Goal: Book appointment/travel/reservation

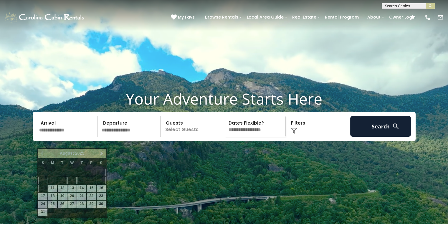
click at [68, 137] on input "text" at bounding box center [67, 126] width 61 height 21
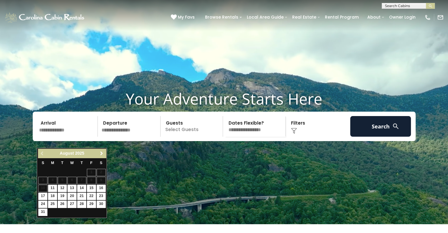
click at [105, 153] on link "Next" at bounding box center [101, 153] width 7 height 7
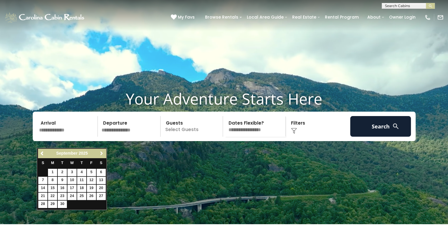
click at [100, 150] on link "Next" at bounding box center [101, 153] width 7 height 7
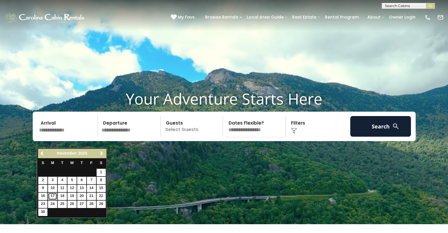
click at [53, 194] on link "17" at bounding box center [52, 196] width 9 height 7
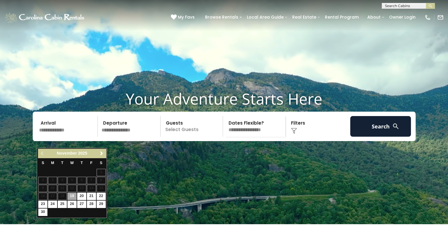
type input "********"
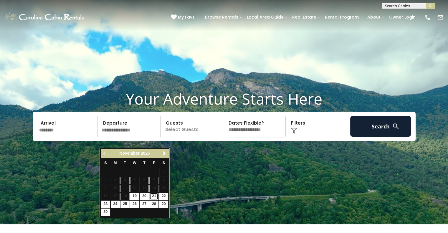
click at [153, 195] on link "21" at bounding box center [153, 196] width 9 height 7
type input "********"
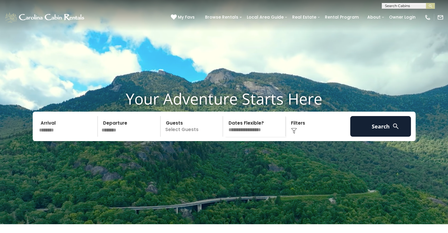
click at [193, 137] on p "Select Guests" at bounding box center [192, 126] width 61 height 21
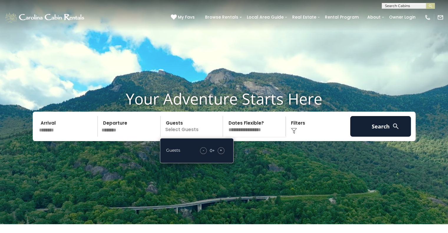
click at [221, 153] on span "+" at bounding box center [221, 150] width 2 height 6
click at [248, 137] on select "**********" at bounding box center [255, 126] width 61 height 21
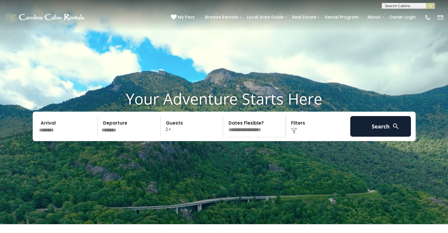
select select "*"
click at [225, 127] on select "**********" at bounding box center [255, 126] width 61 height 21
click at [292, 137] on div "Click to Choose" at bounding box center [317, 126] width 61 height 21
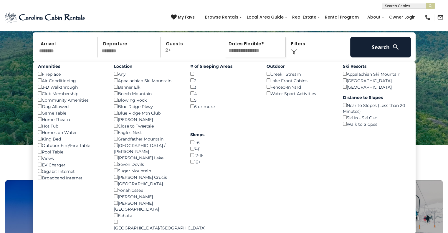
scroll to position [88, 0]
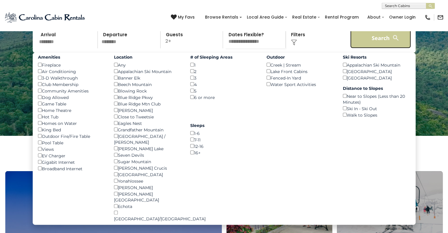
click at [372, 48] on button "Search" at bounding box center [380, 38] width 61 height 21
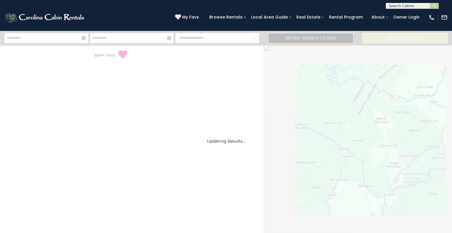
select select "*"
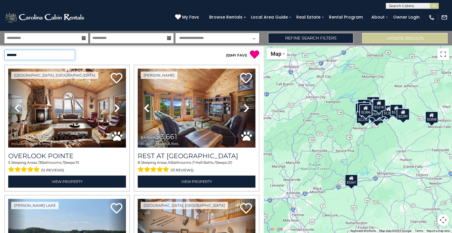
click at [70, 54] on select "**********" at bounding box center [39, 55] width 71 height 10
select select "*********"
click at [4, 50] on select "**********" at bounding box center [39, 55] width 71 height 10
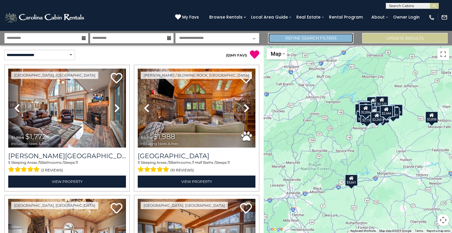
click at [283, 36] on link "Refine Search Filters" at bounding box center [310, 38] width 85 height 10
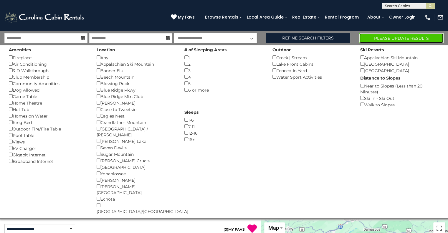
click at [370, 38] on button "Please Update Results" at bounding box center [401, 38] width 85 height 10
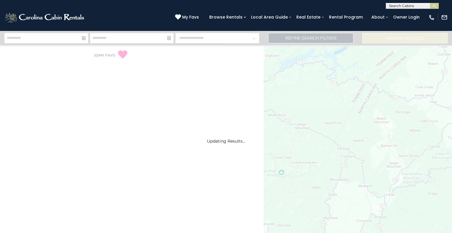
select select "*"
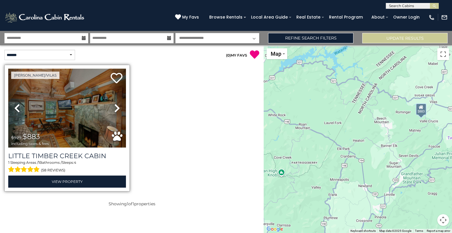
click at [117, 107] on icon at bounding box center [117, 107] width 6 height 9
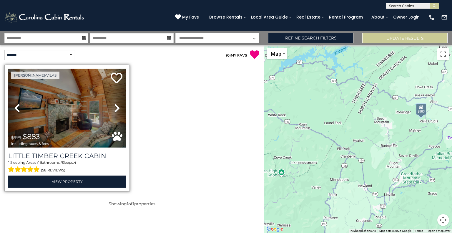
click at [117, 107] on icon at bounding box center [117, 107] width 6 height 9
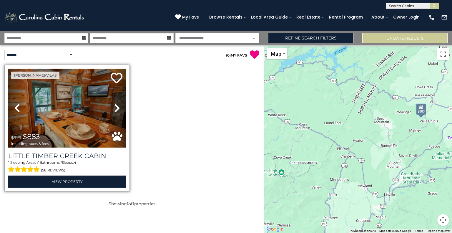
click at [117, 107] on icon at bounding box center [117, 107] width 6 height 9
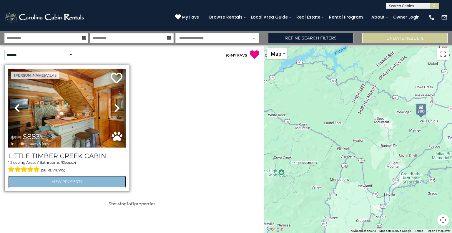
click at [80, 181] on link "View Property" at bounding box center [67, 181] width 118 height 12
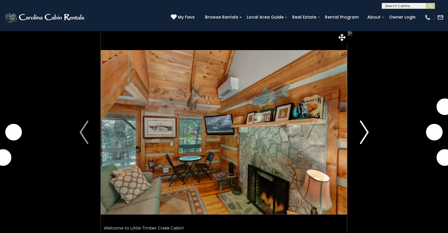
click at [363, 132] on img "Next" at bounding box center [363, 132] width 9 height 24
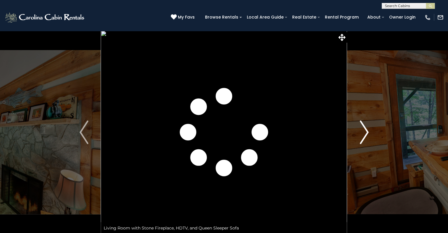
click at [363, 132] on img "Next" at bounding box center [363, 132] width 9 height 24
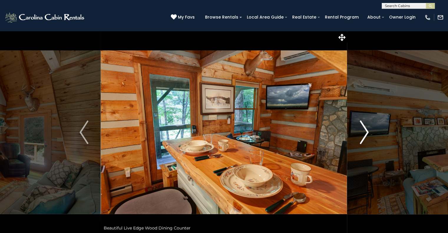
click at [363, 132] on img "Next" at bounding box center [363, 132] width 9 height 24
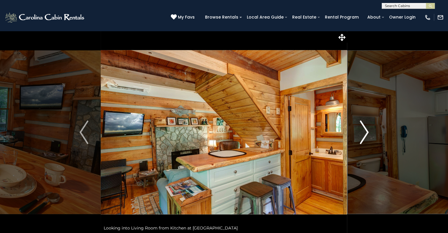
click at [363, 132] on img "Next" at bounding box center [363, 132] width 9 height 24
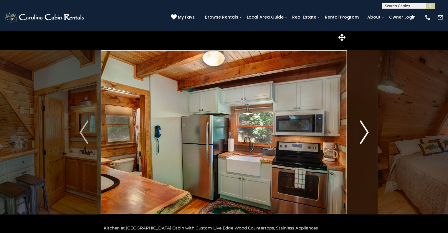
click at [363, 132] on img "Next" at bounding box center [363, 132] width 9 height 24
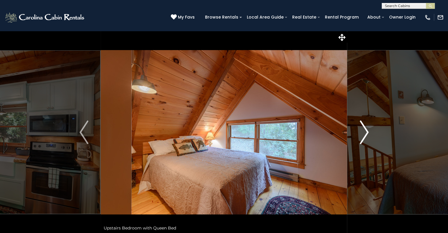
click at [363, 132] on img "Next" at bounding box center [363, 132] width 9 height 24
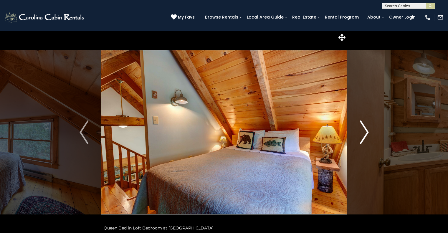
click at [363, 132] on img "Next" at bounding box center [363, 132] width 9 height 24
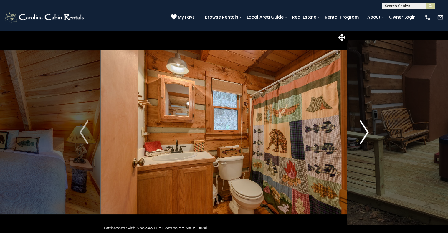
click at [363, 132] on img "Next" at bounding box center [363, 132] width 9 height 24
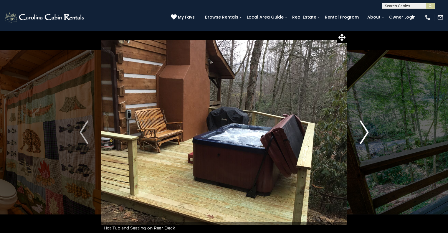
click at [363, 132] on img "Next" at bounding box center [363, 132] width 9 height 24
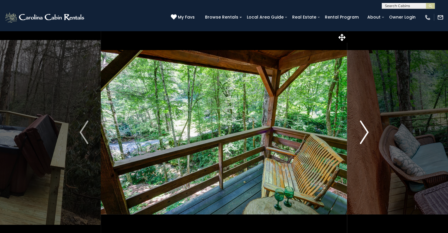
click at [363, 132] on img "Next" at bounding box center [363, 132] width 9 height 24
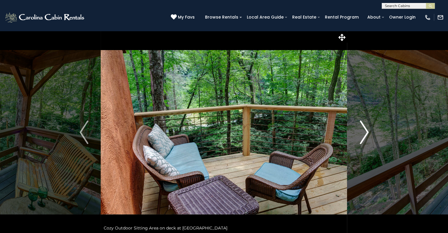
click at [363, 132] on img "Next" at bounding box center [363, 132] width 9 height 24
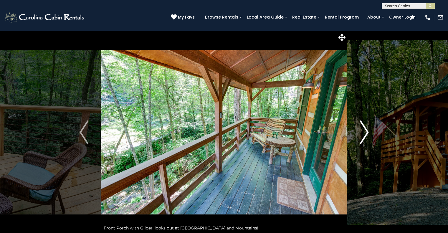
click at [363, 132] on img "Next" at bounding box center [363, 132] width 9 height 24
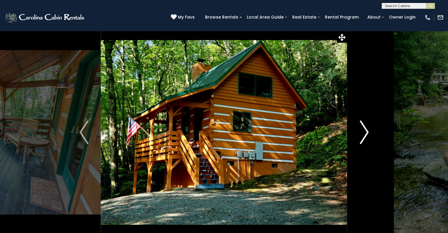
click at [363, 132] on img "Next" at bounding box center [363, 132] width 9 height 24
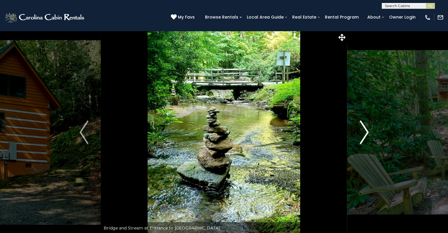
click at [363, 132] on img "Next" at bounding box center [363, 132] width 9 height 24
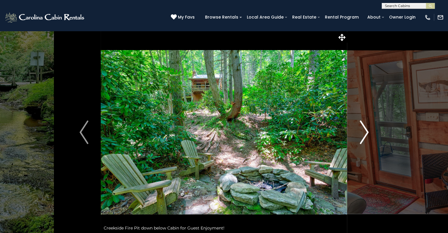
click at [363, 132] on img "Next" at bounding box center [363, 132] width 9 height 24
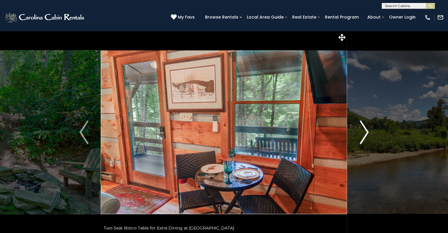
click at [363, 132] on img "Next" at bounding box center [363, 132] width 9 height 24
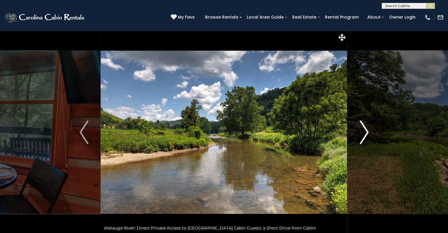
click at [363, 132] on img "Next" at bounding box center [363, 132] width 9 height 24
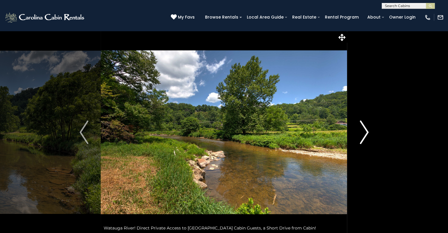
click at [363, 132] on img "Next" at bounding box center [363, 132] width 9 height 24
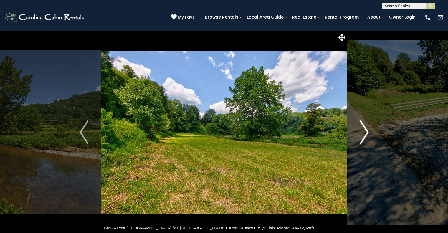
click at [363, 132] on img "Next" at bounding box center [363, 132] width 9 height 24
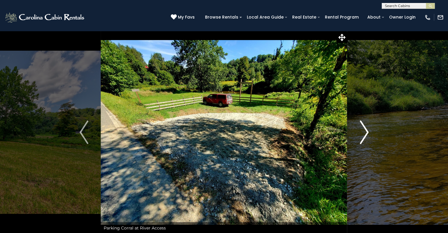
click at [363, 132] on img "Next" at bounding box center [363, 132] width 9 height 24
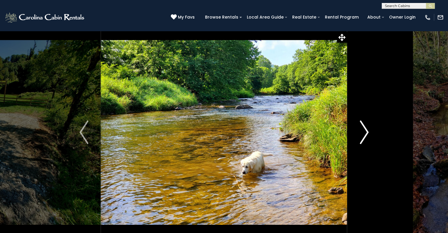
click at [363, 132] on img "Next" at bounding box center [363, 132] width 9 height 24
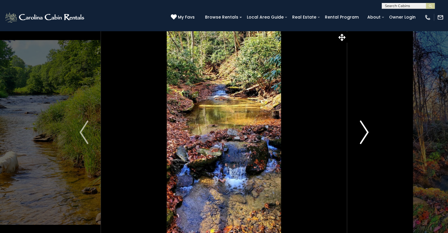
click at [363, 132] on img "Next" at bounding box center [363, 132] width 9 height 24
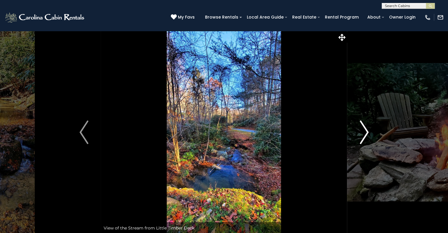
click at [363, 132] on img "Next" at bounding box center [363, 132] width 9 height 24
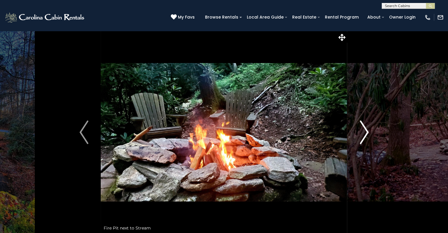
click at [363, 132] on img "Next" at bounding box center [363, 132] width 9 height 24
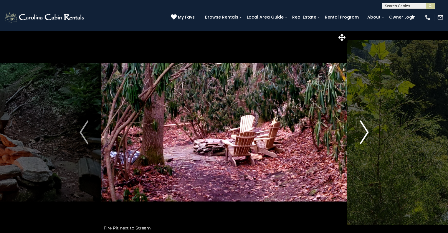
click at [363, 132] on img "Next" at bounding box center [363, 132] width 9 height 24
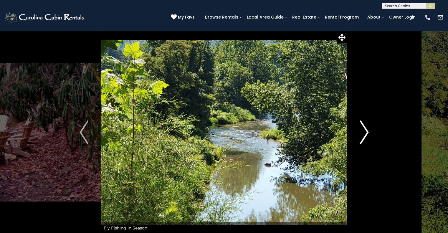
click at [363, 132] on img "Next" at bounding box center [363, 132] width 9 height 24
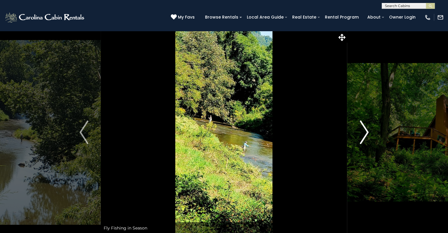
click at [363, 132] on img "Next" at bounding box center [363, 132] width 9 height 24
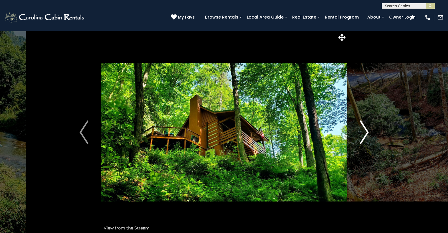
click at [363, 132] on img "Next" at bounding box center [363, 132] width 9 height 24
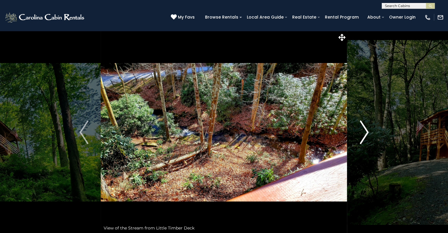
click at [363, 132] on img "Next" at bounding box center [363, 132] width 9 height 24
